Goal: Navigation & Orientation: Find specific page/section

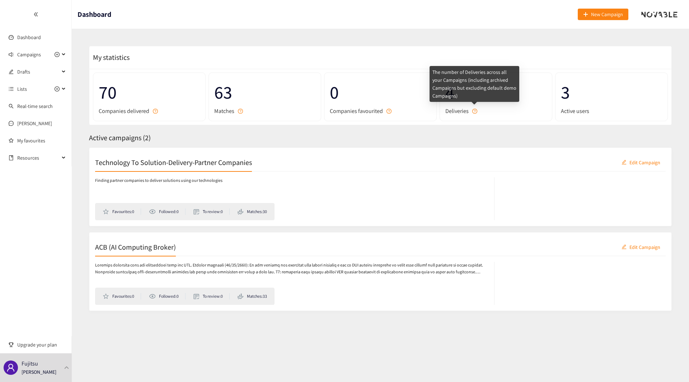
click at [475, 112] on icon "question-circle" at bounding box center [474, 111] width 5 height 5
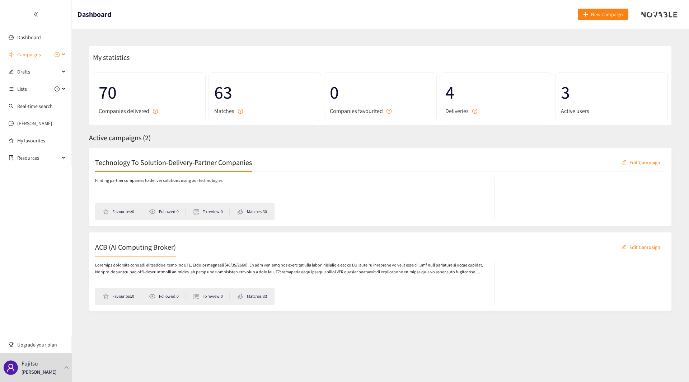
click at [64, 56] on div "Campaigns" at bounding box center [36, 54] width 72 height 14
click at [40, 71] on link "Technology To Solution-Delivery-Partner Companies" at bounding box center [72, 71] width 110 height 6
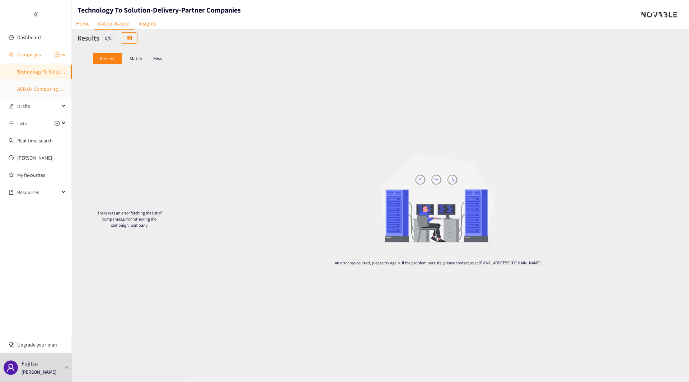
click at [39, 89] on link "ACB (AI Computing Broker)" at bounding box center [45, 89] width 57 height 6
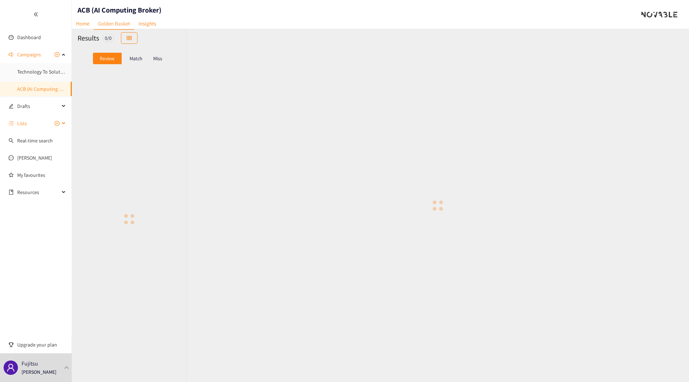
click at [65, 123] on div "Lists" at bounding box center [36, 123] width 72 height 14
click at [62, 91] on div "Lists" at bounding box center [36, 89] width 72 height 14
click at [63, 70] on div "Drafts" at bounding box center [36, 72] width 72 height 14
click at [26, 126] on link "[PERSON_NAME]" at bounding box center [34, 123] width 35 height 6
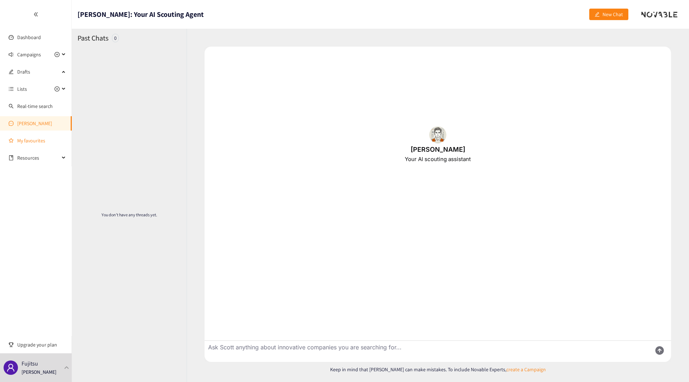
click at [32, 139] on link "My favourites" at bounding box center [41, 140] width 49 height 14
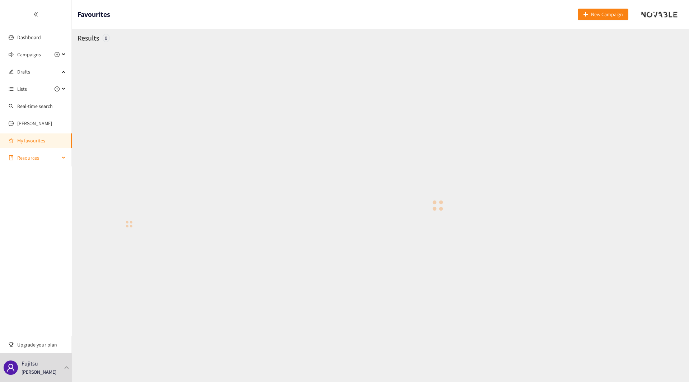
click at [65, 157] on div "Resources" at bounding box center [36, 158] width 72 height 14
click at [39, 176] on link "Corporate Venturing Framework" at bounding box center [51, 175] width 69 height 6
click at [35, 14] on icon "double-left" at bounding box center [35, 14] width 5 height 5
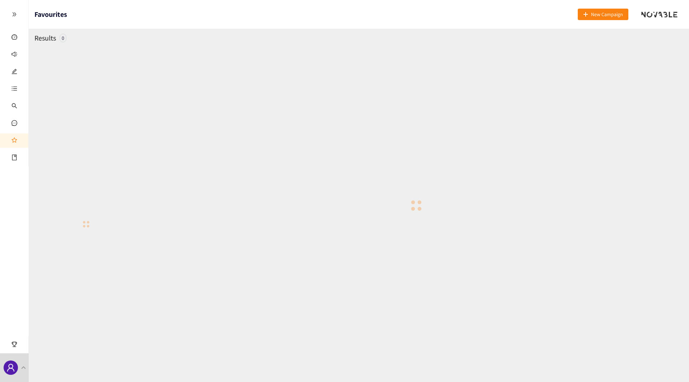
click at [14, 14] on icon "double-right" at bounding box center [14, 14] width 5 height 5
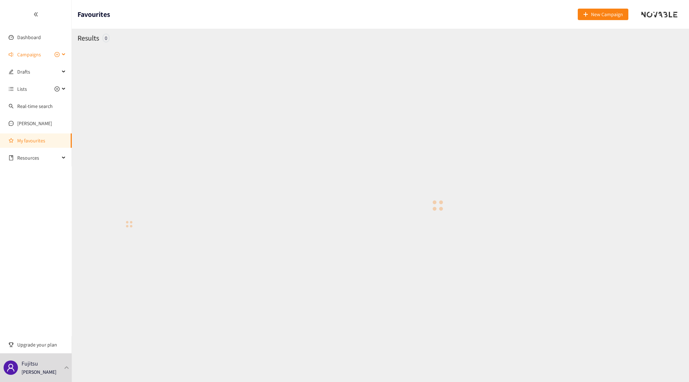
click at [62, 55] on icon at bounding box center [64, 55] width 4 height 0
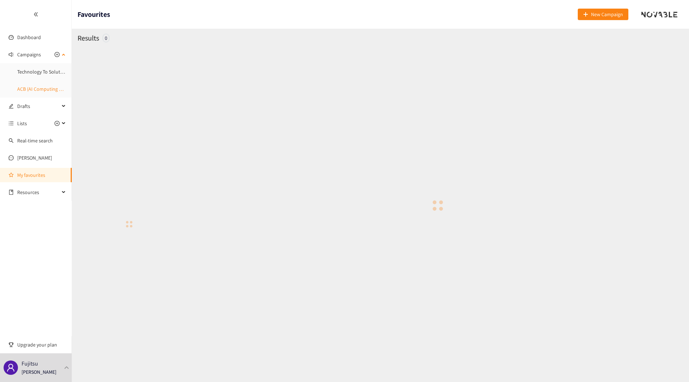
click at [42, 91] on link "ACB (AI Computing Broker)" at bounding box center [45, 89] width 57 height 6
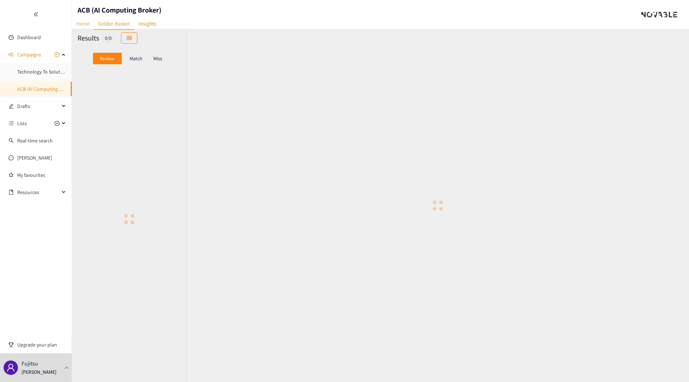
click at [82, 24] on link "Home" at bounding box center [83, 23] width 22 height 11
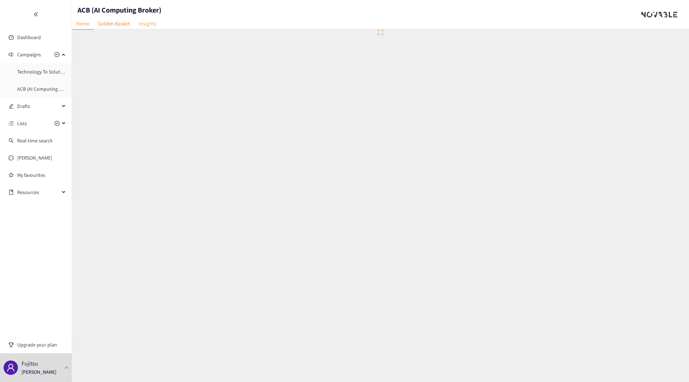
click at [146, 24] on link "Insights" at bounding box center [147, 23] width 26 height 11
click at [79, 23] on link "Home" at bounding box center [83, 23] width 22 height 11
